Goal: Find specific page/section: Find specific page/section

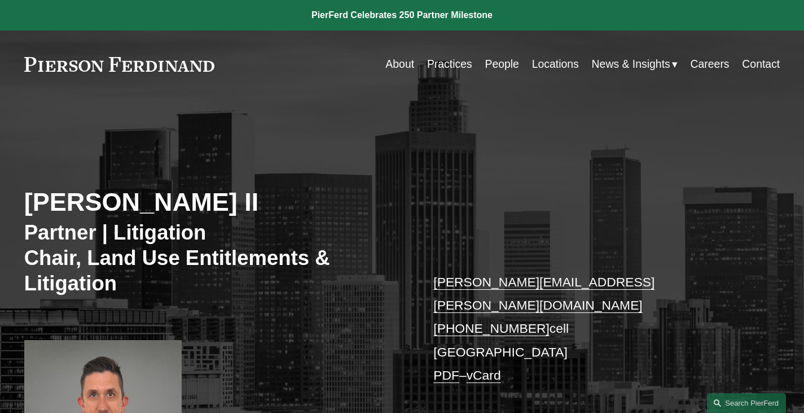
click at [550, 64] on link "Locations" at bounding box center [555, 64] width 47 height 22
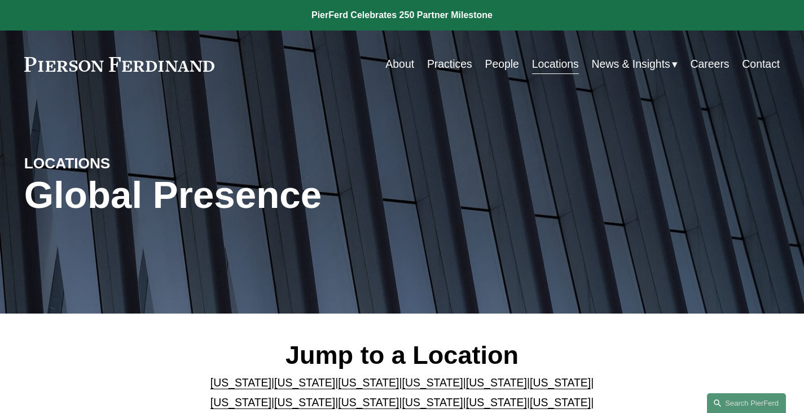
scroll to position [132, 0]
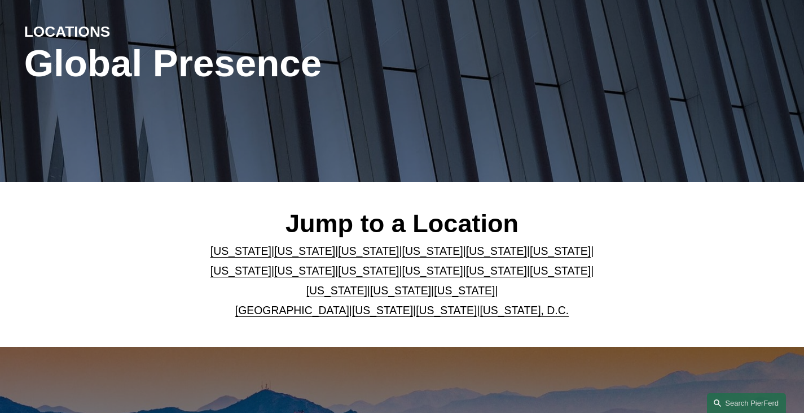
click at [296, 255] on link "[US_STATE]" at bounding box center [304, 250] width 61 height 12
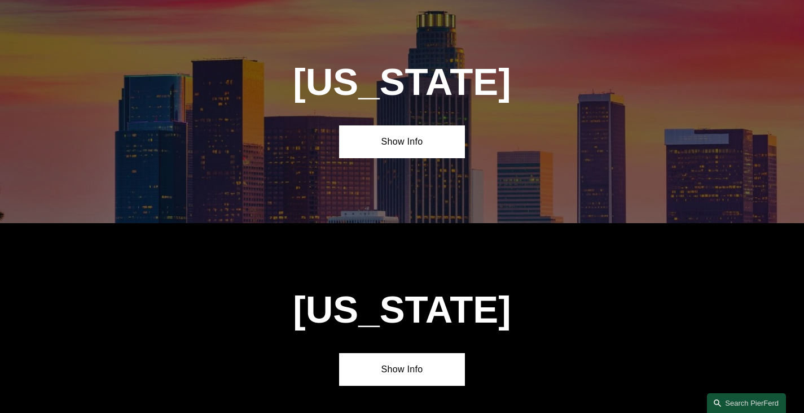
scroll to position [711, 0]
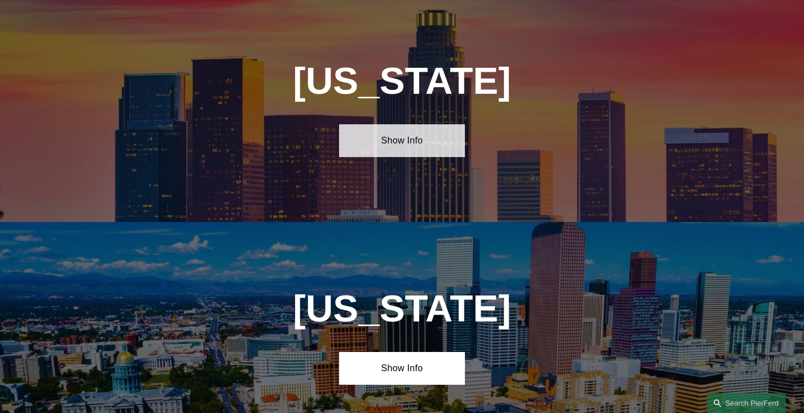
click at [384, 157] on link "Show Info" at bounding box center [402, 140] width 126 height 33
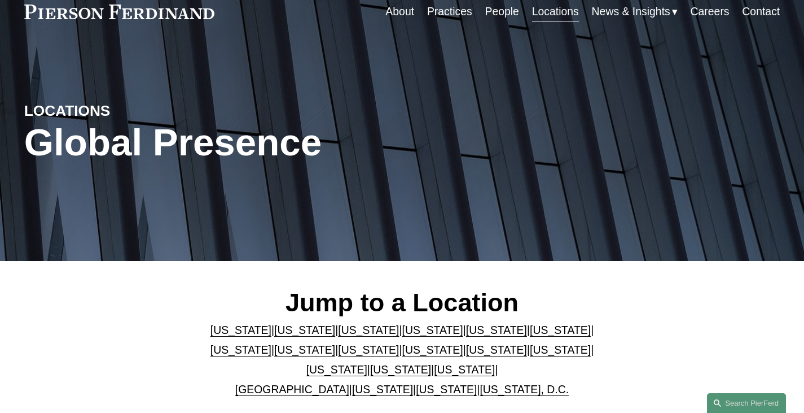
scroll to position [185, 0]
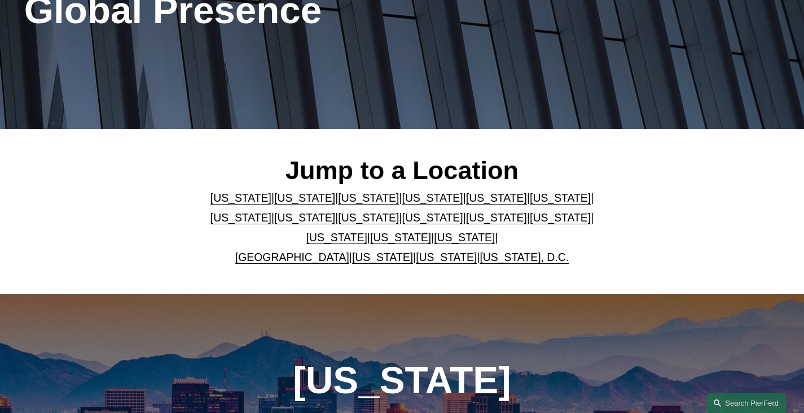
click at [271, 262] on link "United Kingdom" at bounding box center [292, 257] width 114 height 12
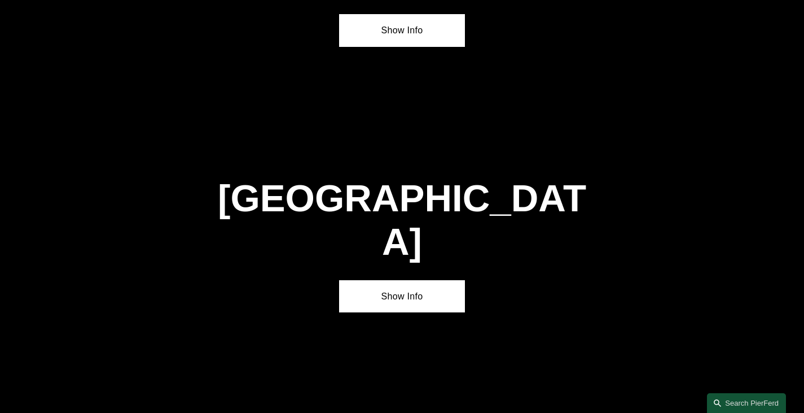
scroll to position [4116, 0]
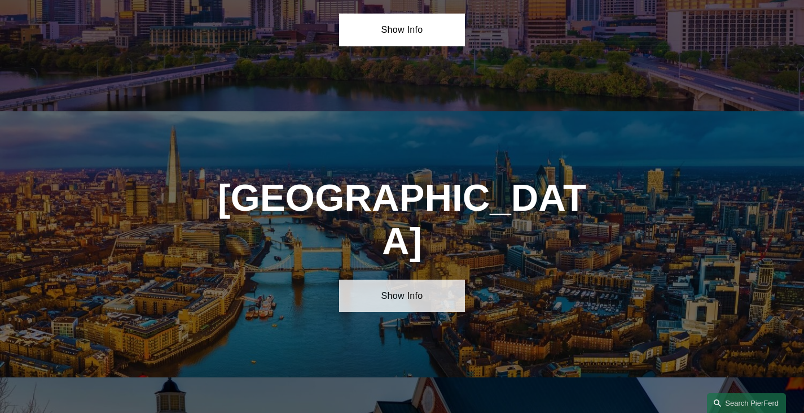
click at [410, 279] on link "Show Info" at bounding box center [402, 295] width 126 height 33
